Goal: Task Accomplishment & Management: Use online tool/utility

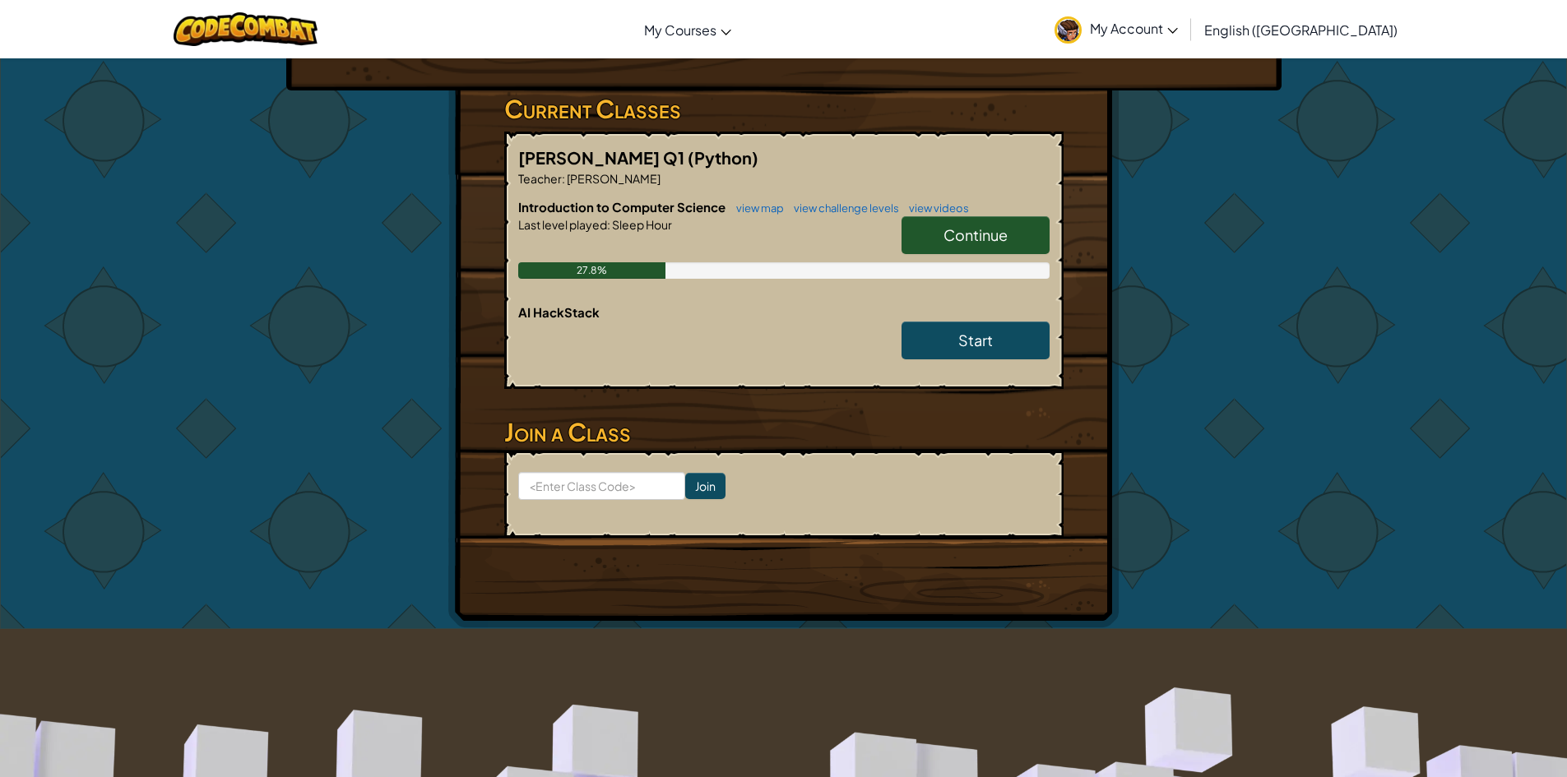
scroll to position [164, 0]
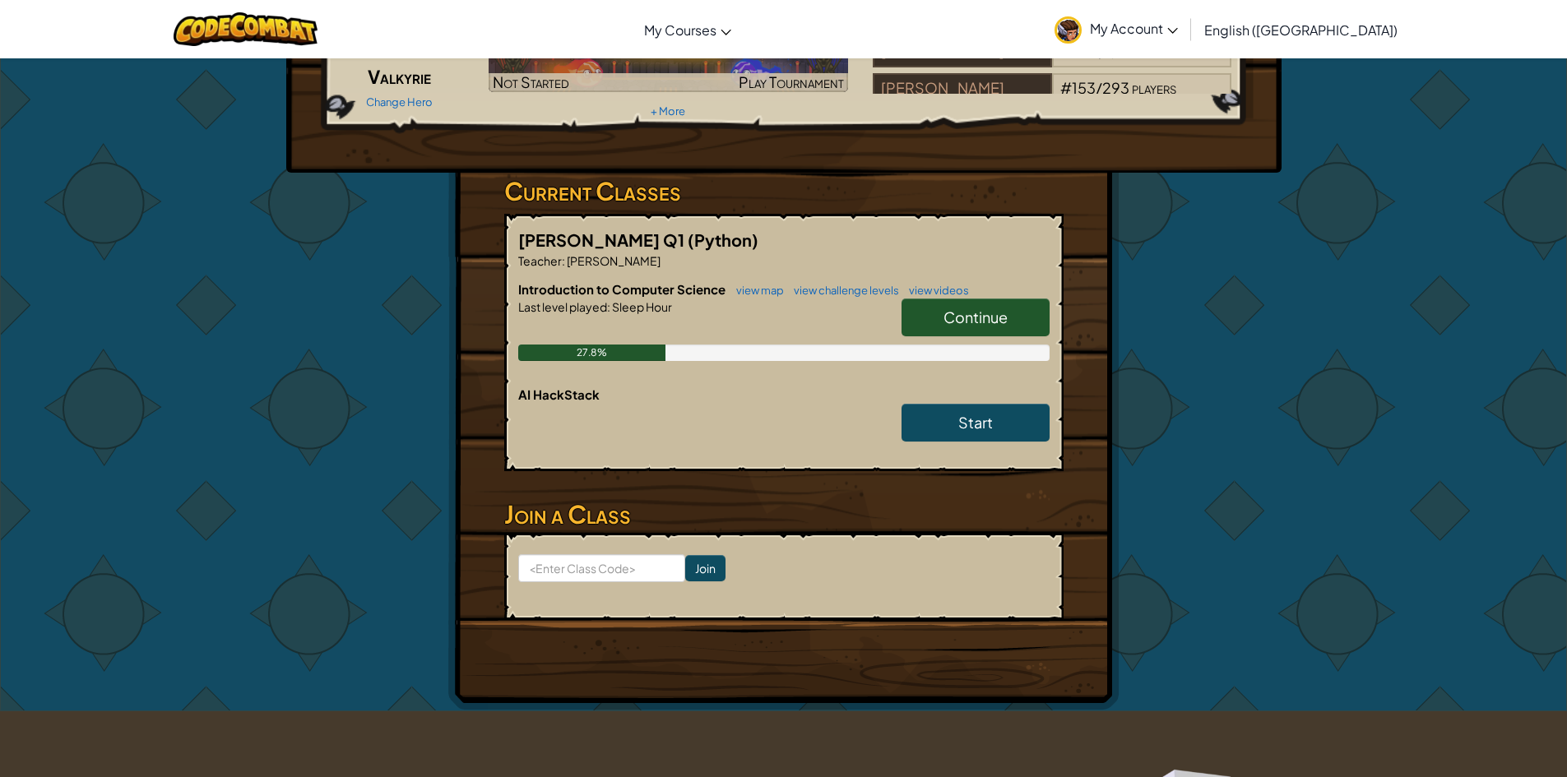
click at [953, 309] on span "Continue" at bounding box center [975, 317] width 64 height 19
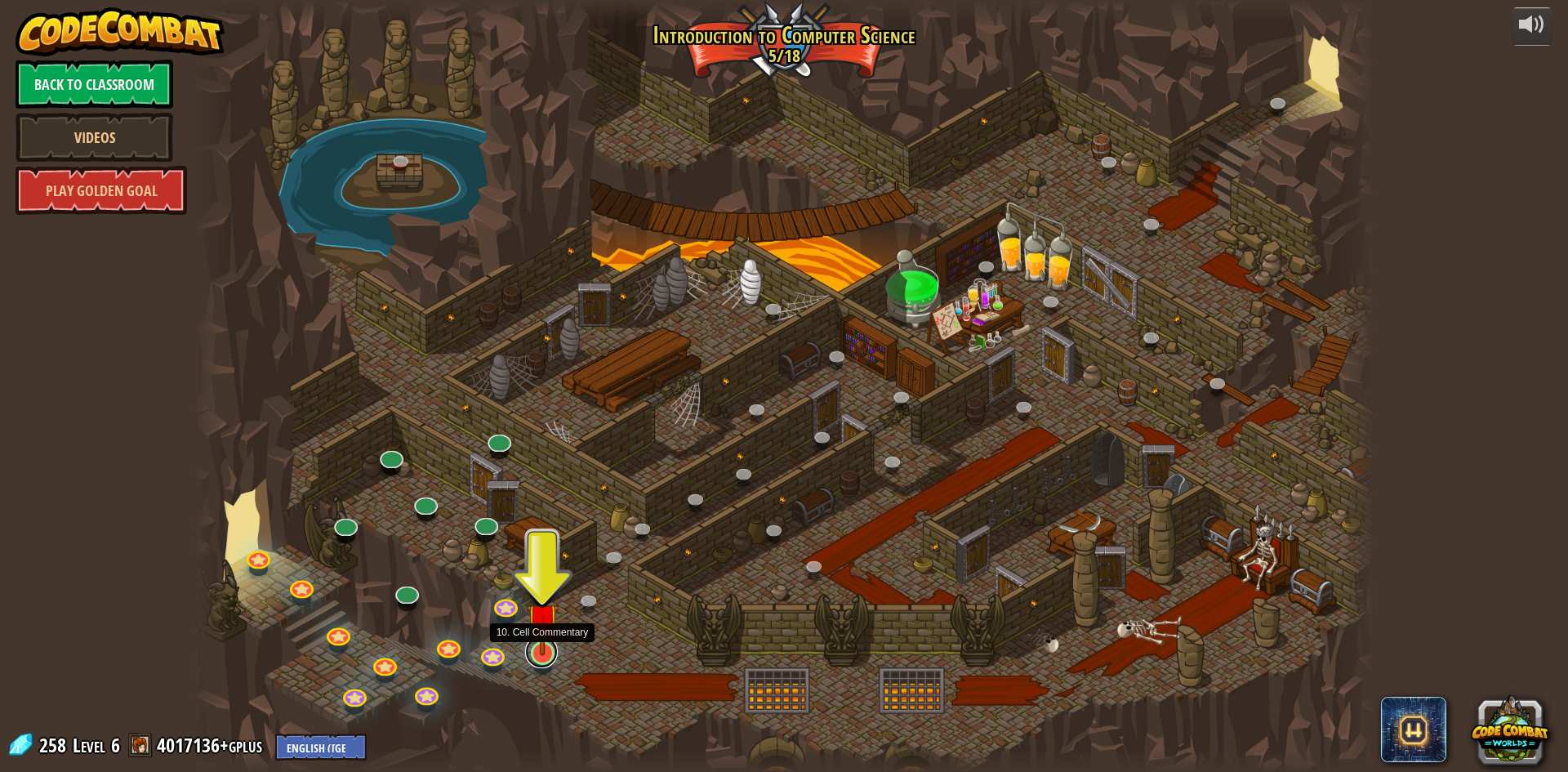
click at [548, 656] on link at bounding box center [541, 652] width 33 height 33
